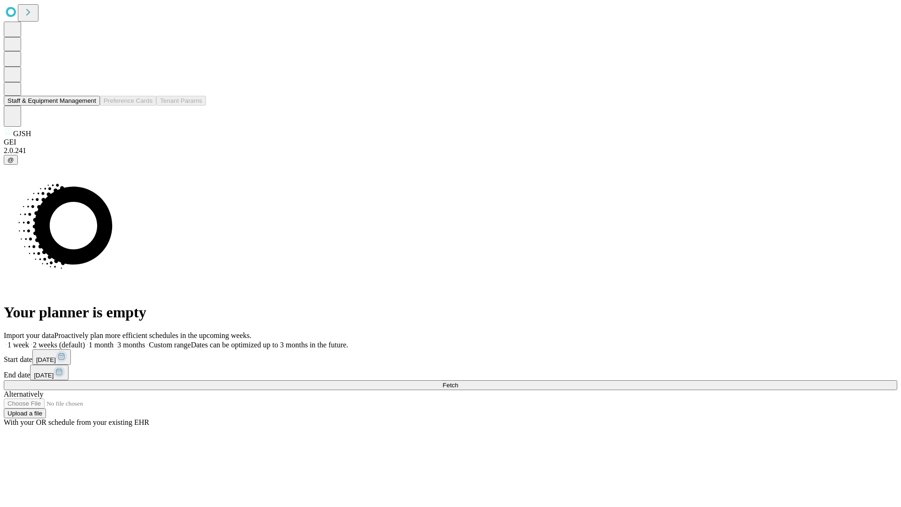
click at [90, 106] on button "Staff & Equipment Management" at bounding box center [52, 101] width 96 height 10
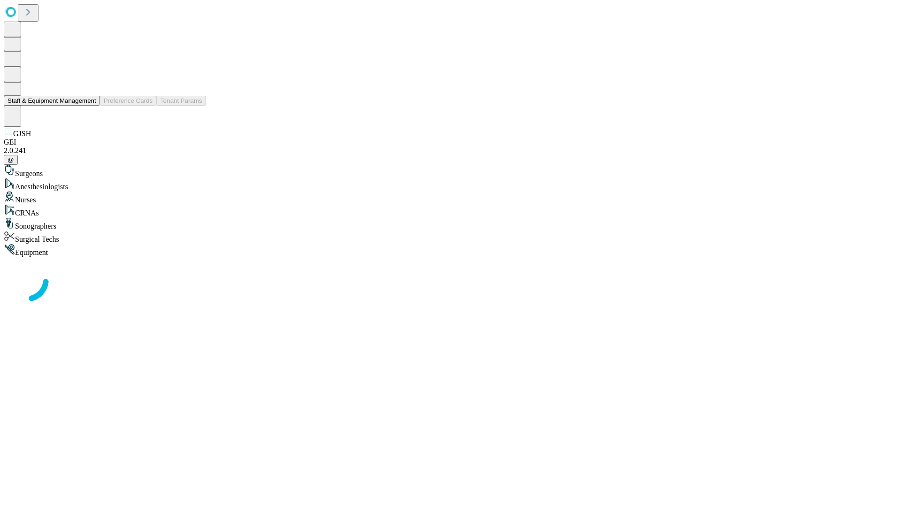
click at [90, 106] on button "Staff & Equipment Management" at bounding box center [52, 101] width 96 height 10
